Goal: Information Seeking & Learning: Check status

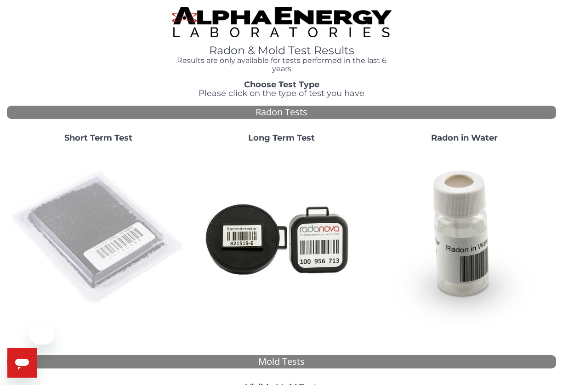
click at [97, 210] on img at bounding box center [99, 238] width 176 height 176
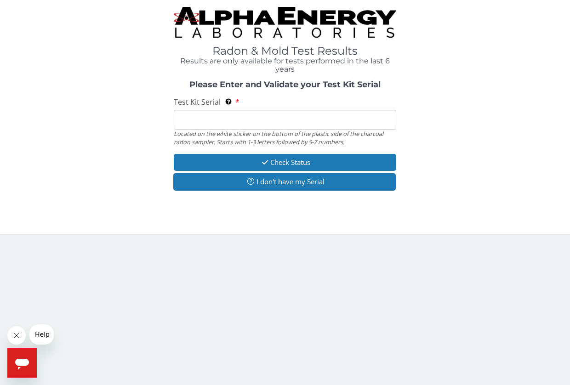
click at [245, 120] on input "Test Kit Serial Located on the white sticker on the bottom of the plastic side …" at bounding box center [285, 120] width 223 height 20
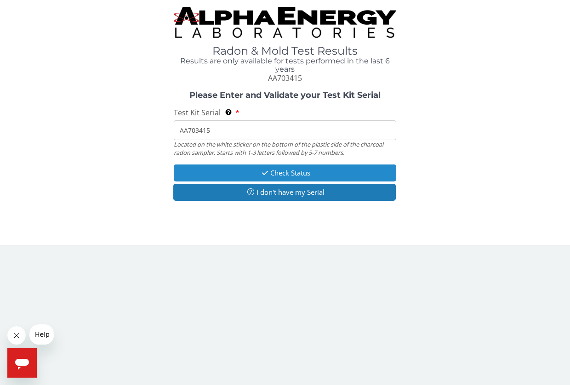
type input "AA703415"
click at [254, 174] on button "Check Status" at bounding box center [285, 173] width 223 height 17
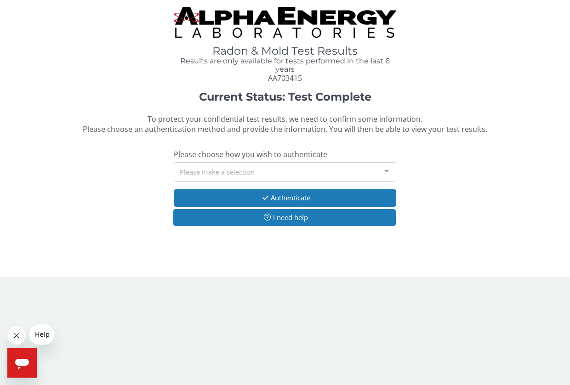
click at [213, 170] on div "Please make a selection" at bounding box center [285, 172] width 223 height 20
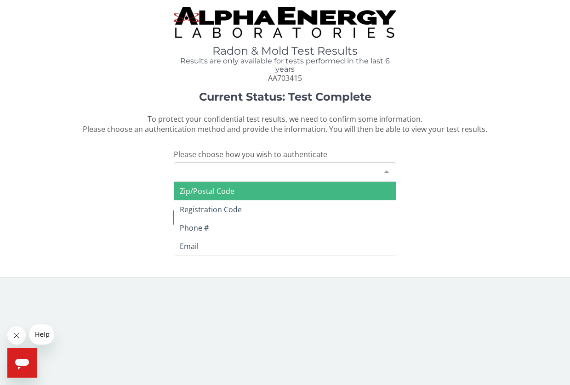
click at [218, 198] on span "Zip/Postal Code" at bounding box center [285, 191] width 222 height 18
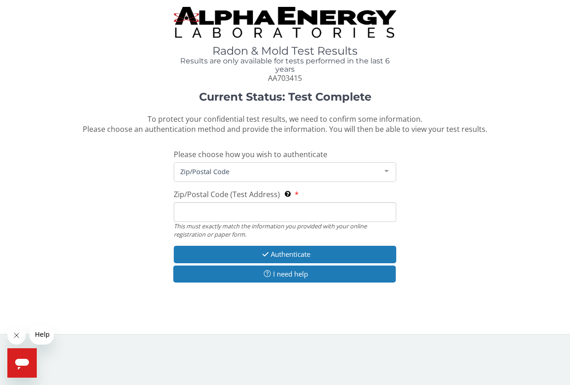
click at [215, 209] on input "Zip/Postal Code (Test Address) This must exactly match the information you prov…" at bounding box center [285, 212] width 223 height 20
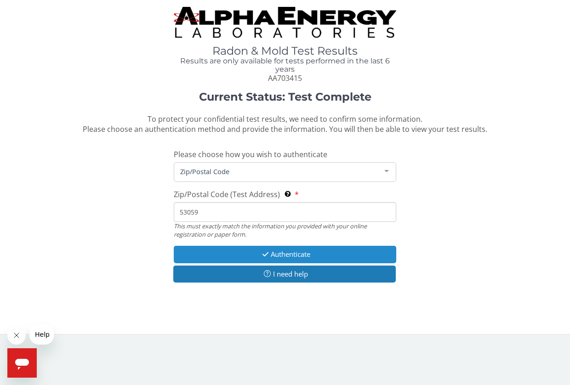
type input "53059"
click at [246, 248] on button "Authenticate" at bounding box center [285, 254] width 223 height 17
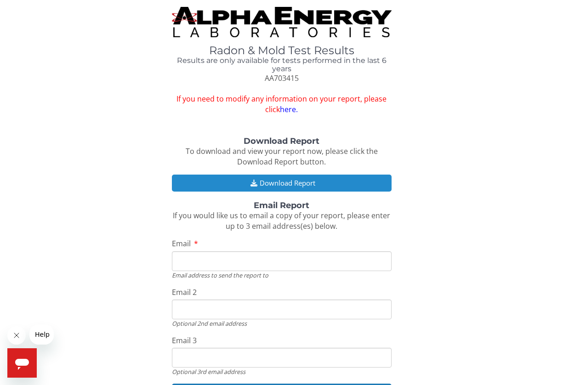
click at [288, 184] on button "Download Report" at bounding box center [282, 183] width 220 height 17
